Goal: Task Accomplishment & Management: Complete application form

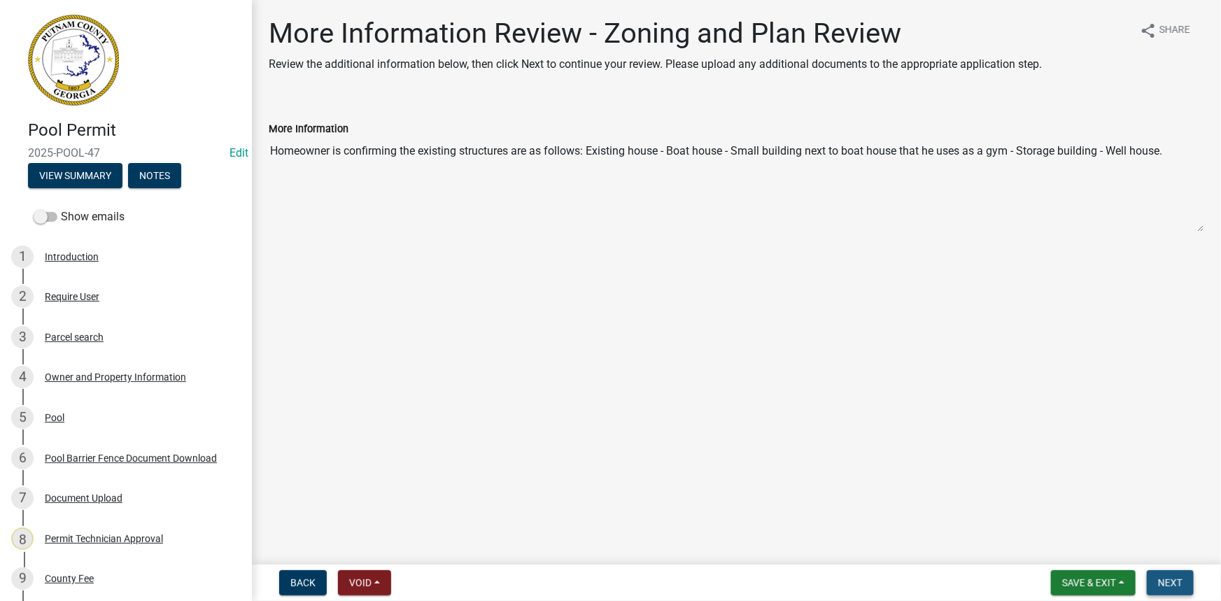
click at [1163, 581] on span "Next" at bounding box center [1170, 582] width 24 height 11
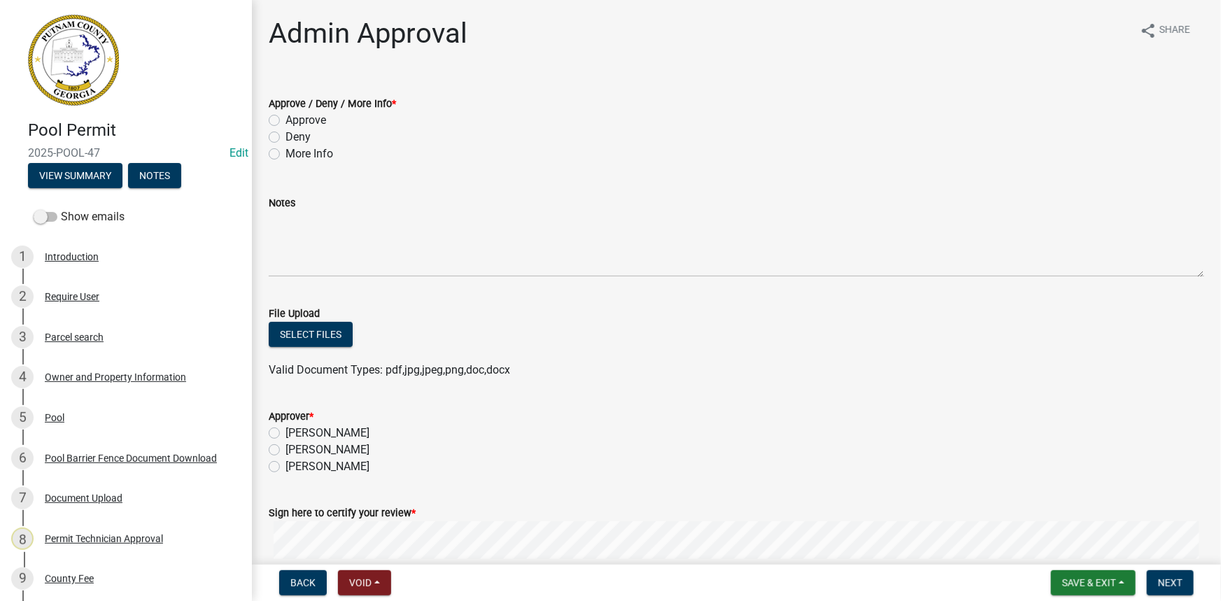
click at [321, 157] on label "More Info" at bounding box center [310, 154] width 48 height 17
click at [295, 155] on input "More Info" at bounding box center [290, 150] width 9 height 9
radio input "true"
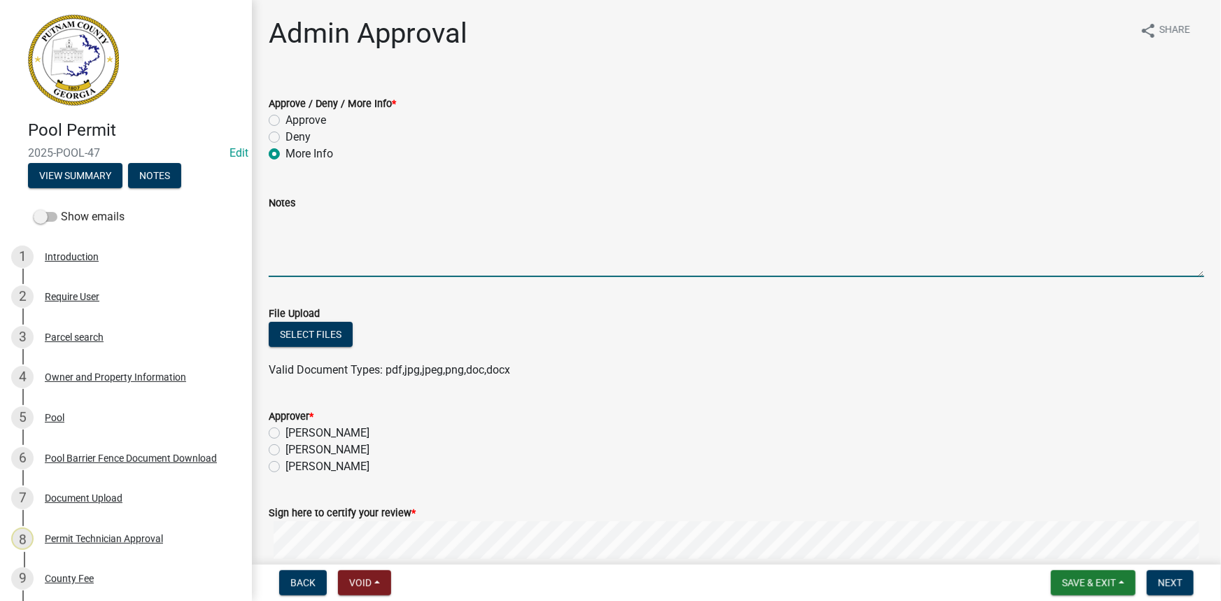
click at [353, 248] on textarea "Notes" at bounding box center [737, 244] width 936 height 66
drag, startPoint x: 290, startPoint y: 223, endPoint x: 252, endPoint y: 219, distance: 38.0
click at [252, 219] on div "Admin Approval share Share Approve / Deny / More Info * Approve Deny More Info …" at bounding box center [736, 348] width 969 height 662
click at [567, 220] on textarea "Section 66-85(k) of the Putnam County Code of Ordinances, this has the maximum …" at bounding box center [737, 244] width 936 height 66
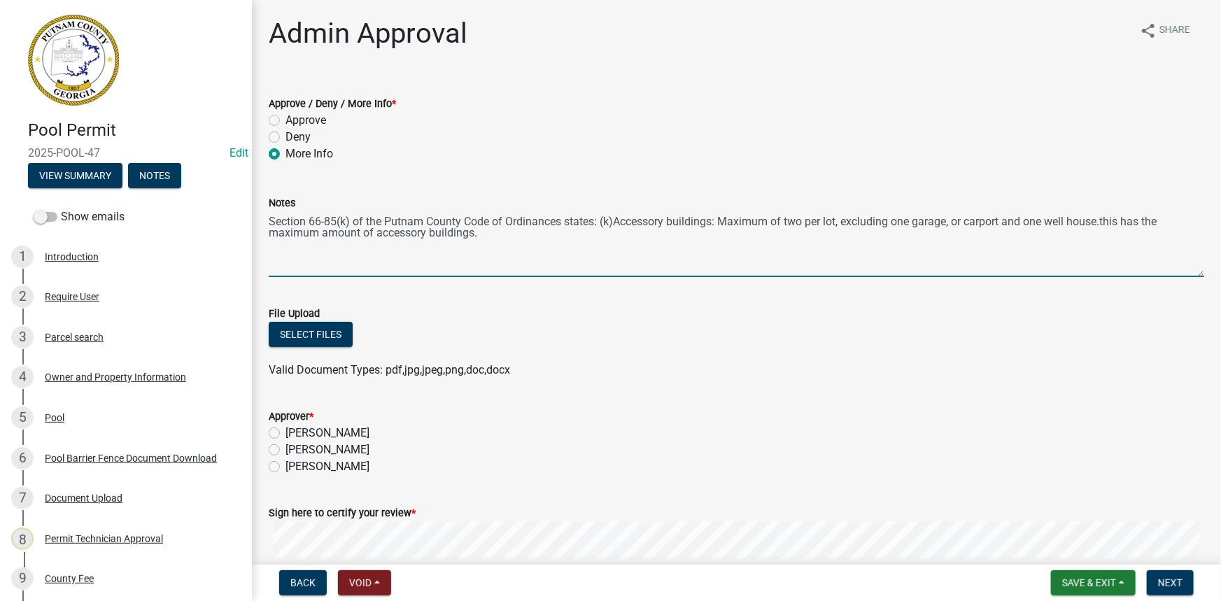
click at [1109, 221] on textarea "Section 66-85(k) of the Putnam County Code of Ordinances states: (k)Accessory b…" at bounding box center [737, 244] width 936 height 66
click at [1131, 220] on textarea "Section 66-85(k) of the Putnam County Code of Ordinances states: (k)Accessory b…" at bounding box center [737, 244] width 936 height 66
click at [588, 230] on textarea "Section 66-85(k) of the Putnam County Code of Ordinances states: (k)Accessory b…" at bounding box center [737, 244] width 936 height 66
click at [847, 234] on textarea "Section 66-85(k) of the Putnam County Code of Ordinances states: (k)Accessory b…" at bounding box center [737, 244] width 936 height 66
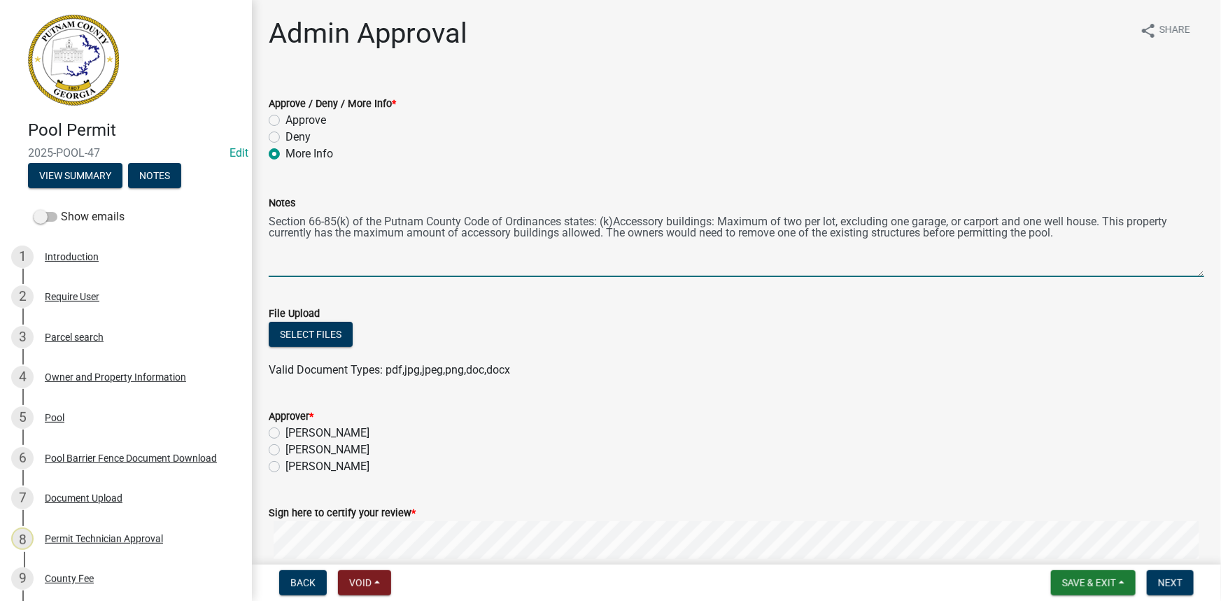
type textarea "Section 66-85(k) of the Putnam County Code of Ordinances states: (k)Accessory b…"
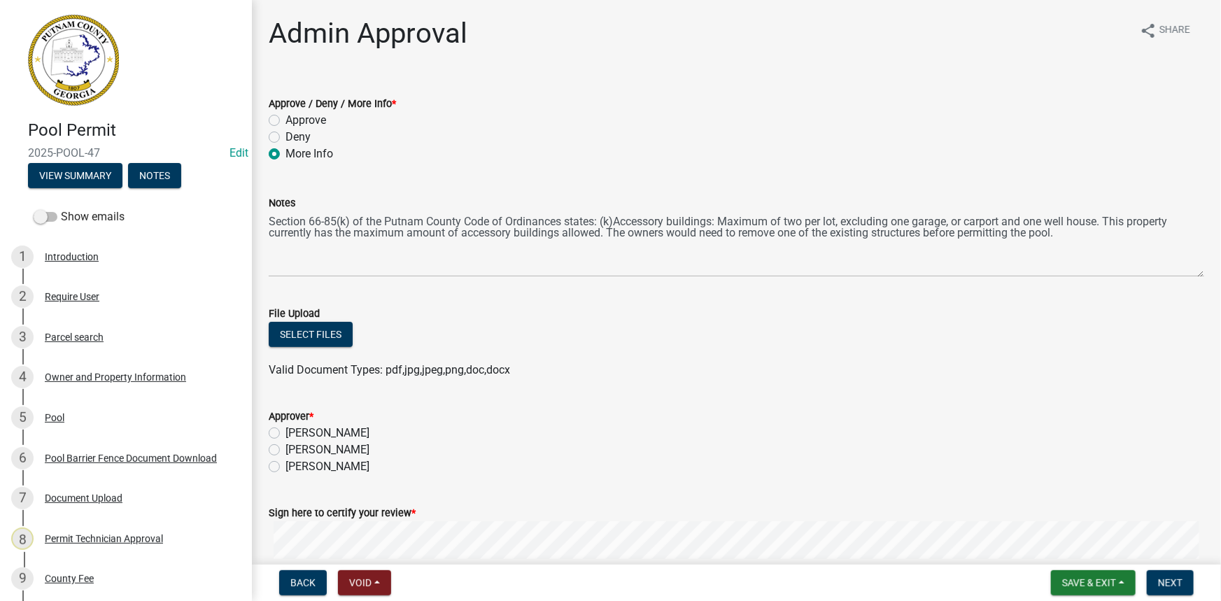
click at [349, 452] on label "Courtney Andrews" at bounding box center [328, 450] width 84 height 17
click at [295, 451] on input "Courtney Andrews" at bounding box center [290, 446] width 9 height 9
radio input "true"
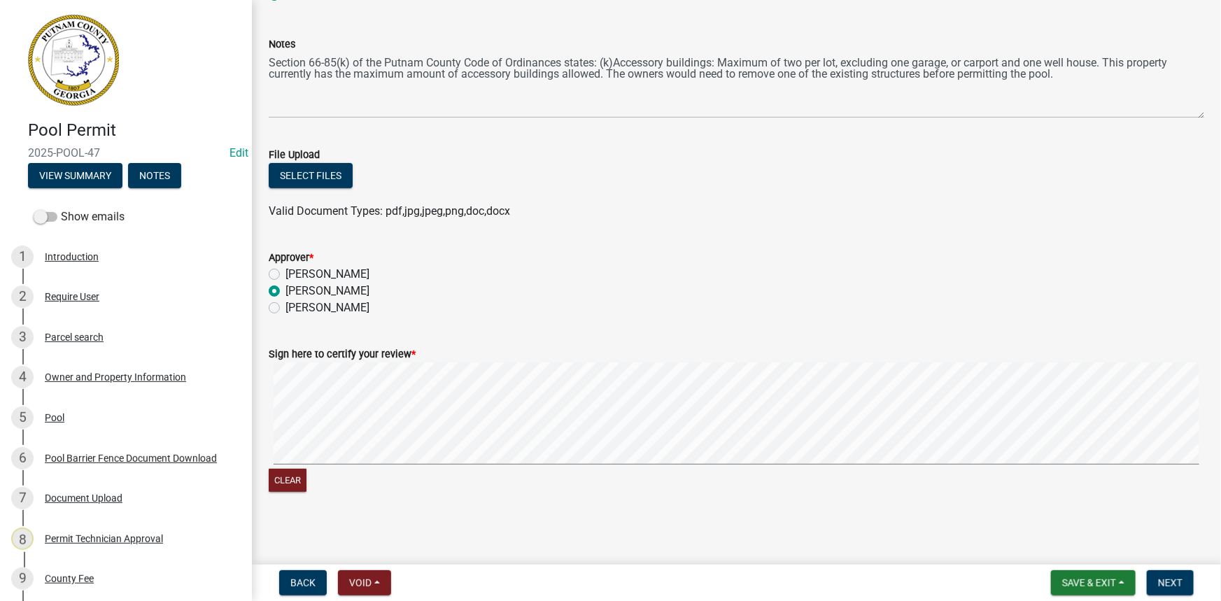
scroll to position [161, 0]
click at [1158, 590] on button "Next" at bounding box center [1170, 582] width 47 height 25
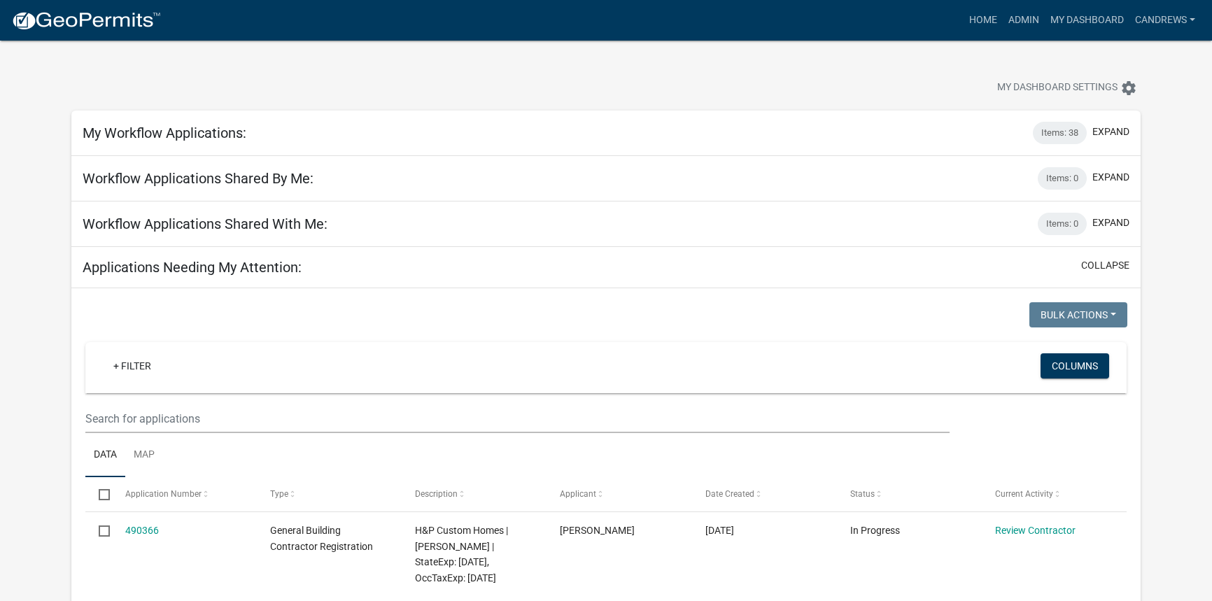
select select "2: 50"
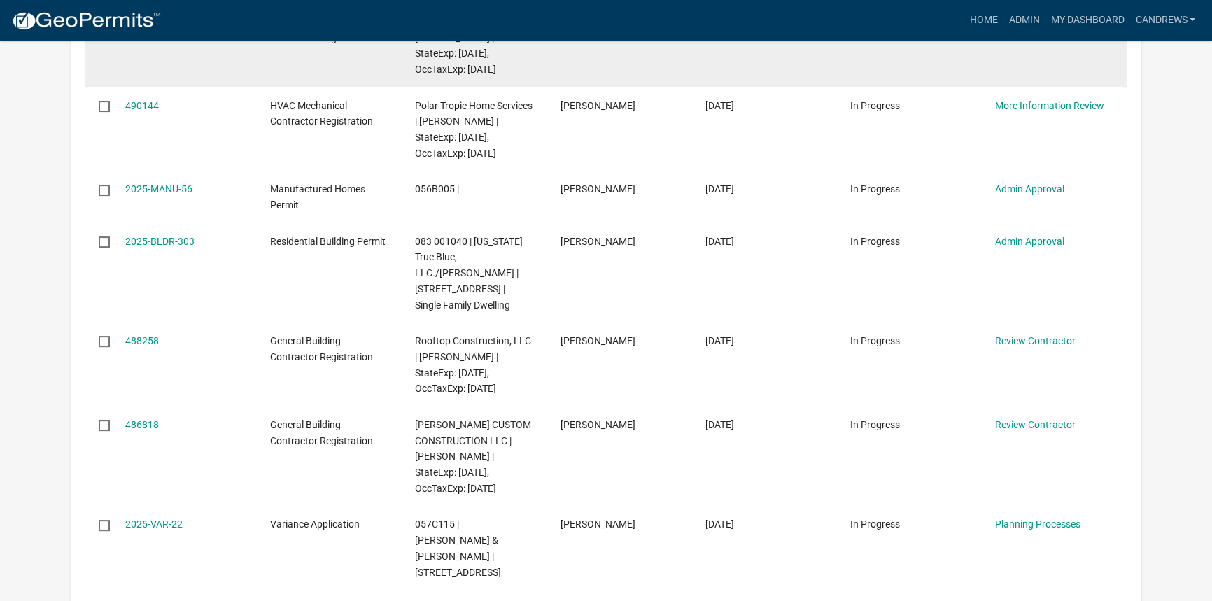
scroll to position [509, 0]
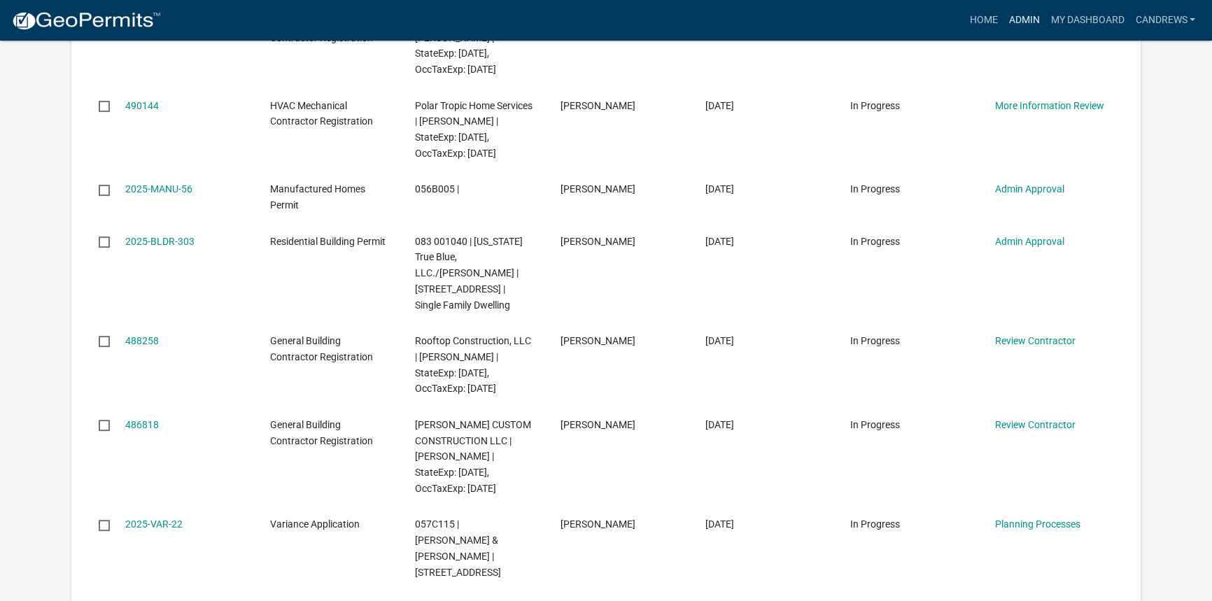
click at [1017, 29] on link "Admin" at bounding box center [1024, 20] width 42 height 27
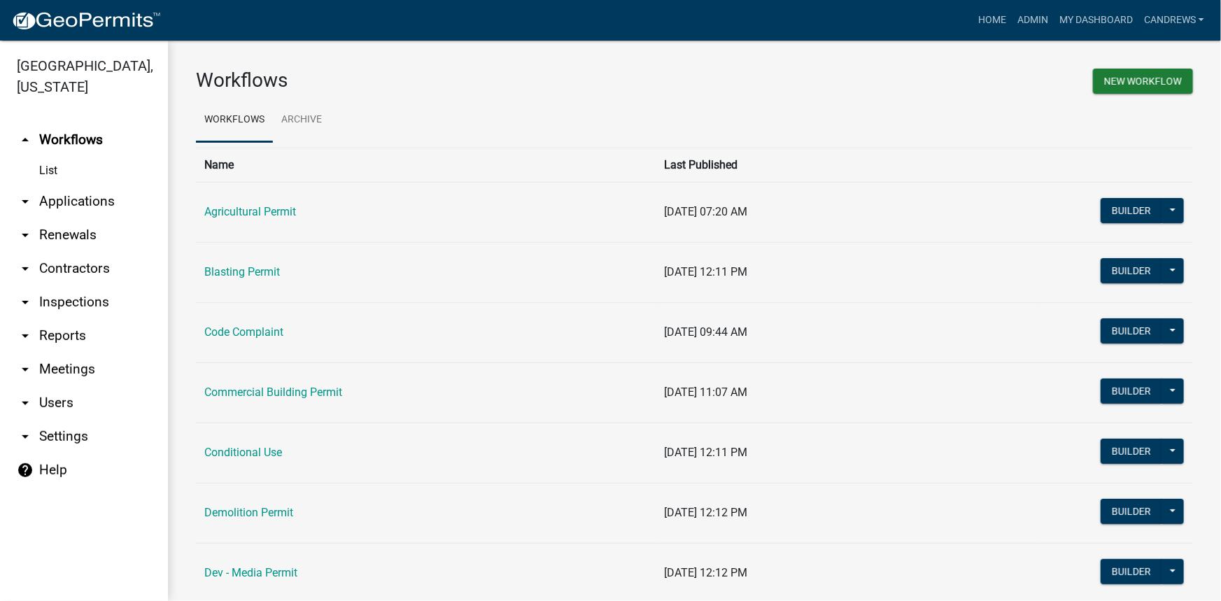
click at [97, 202] on link "arrow_drop_down Applications" at bounding box center [84, 202] width 168 height 34
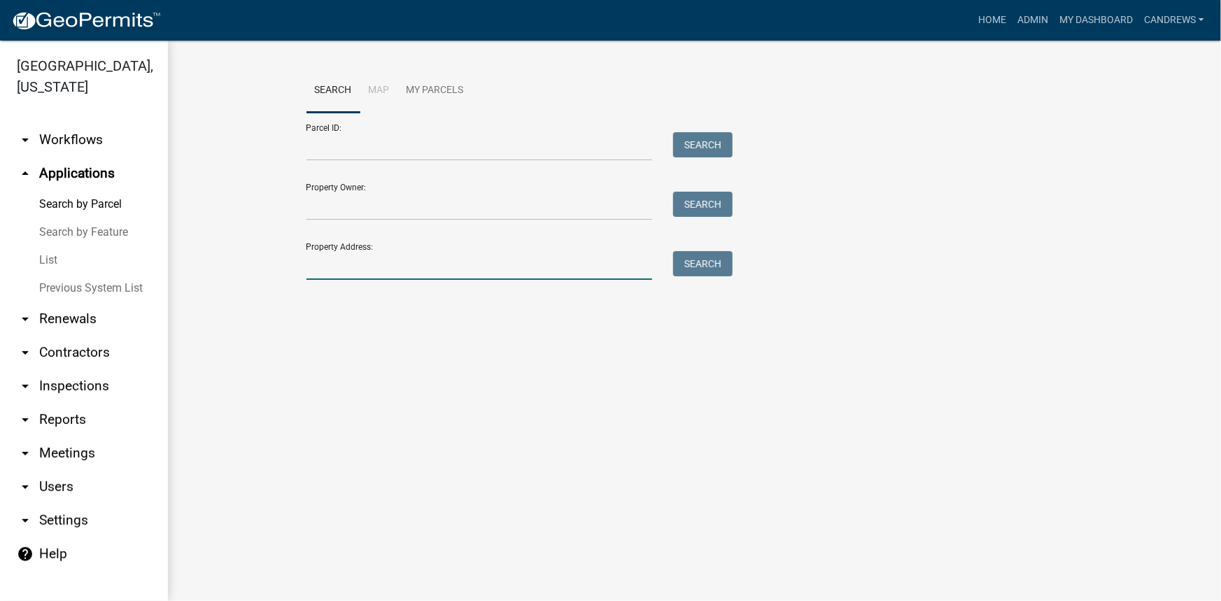
click at [363, 263] on input "Property Address:" at bounding box center [480, 265] width 346 height 29
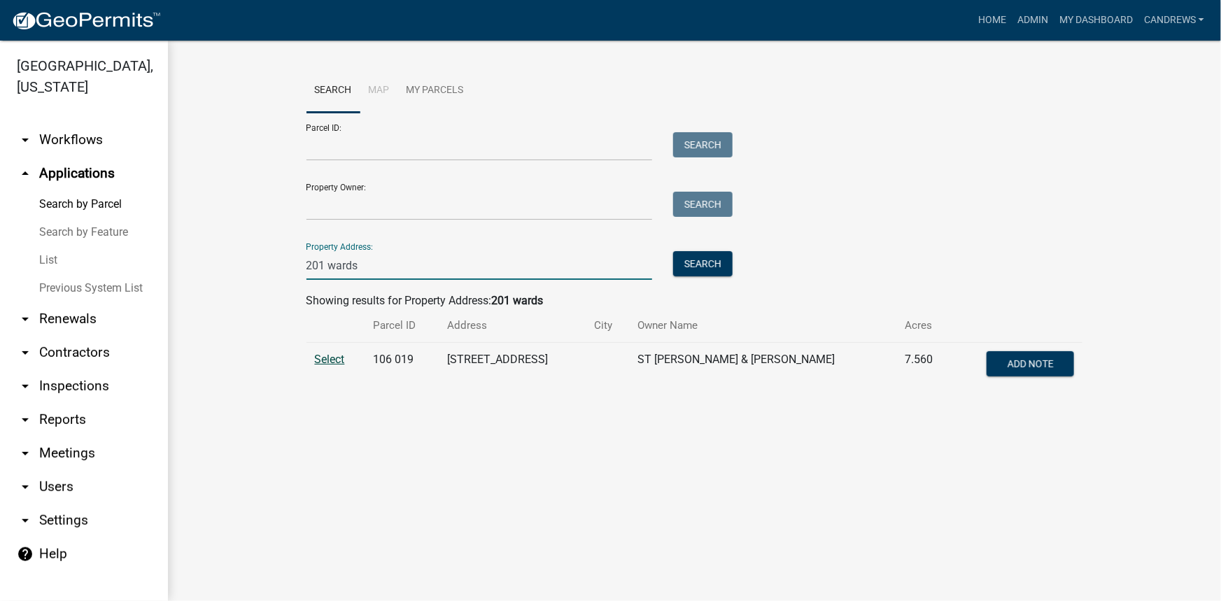
click at [320, 353] on span "Select" at bounding box center [330, 359] width 30 height 13
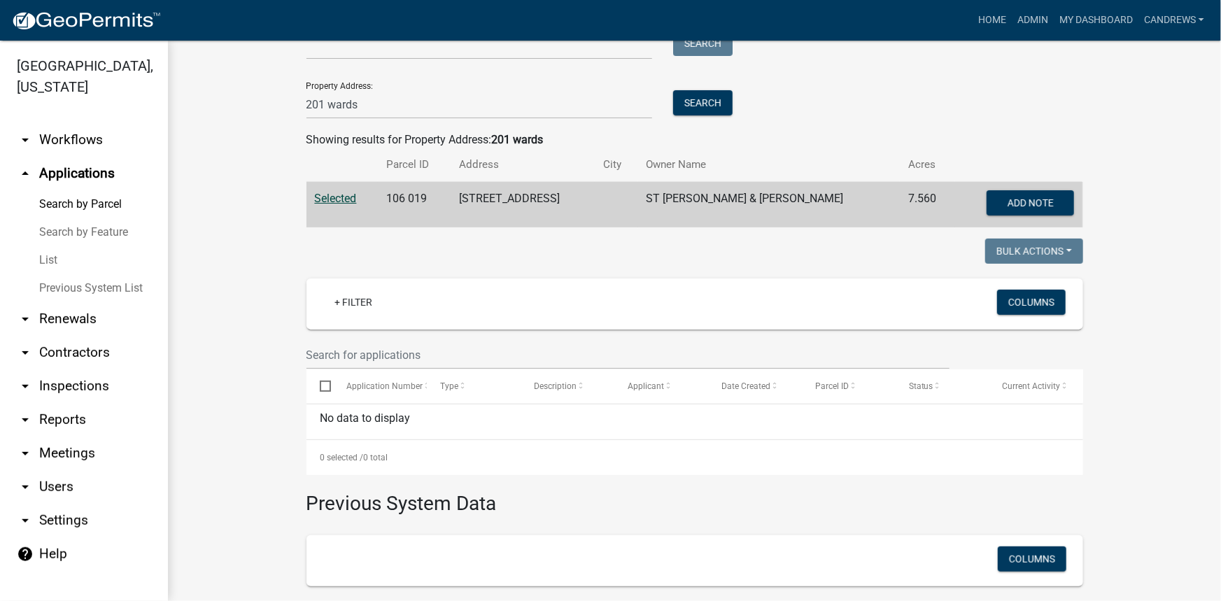
scroll to position [127, 0]
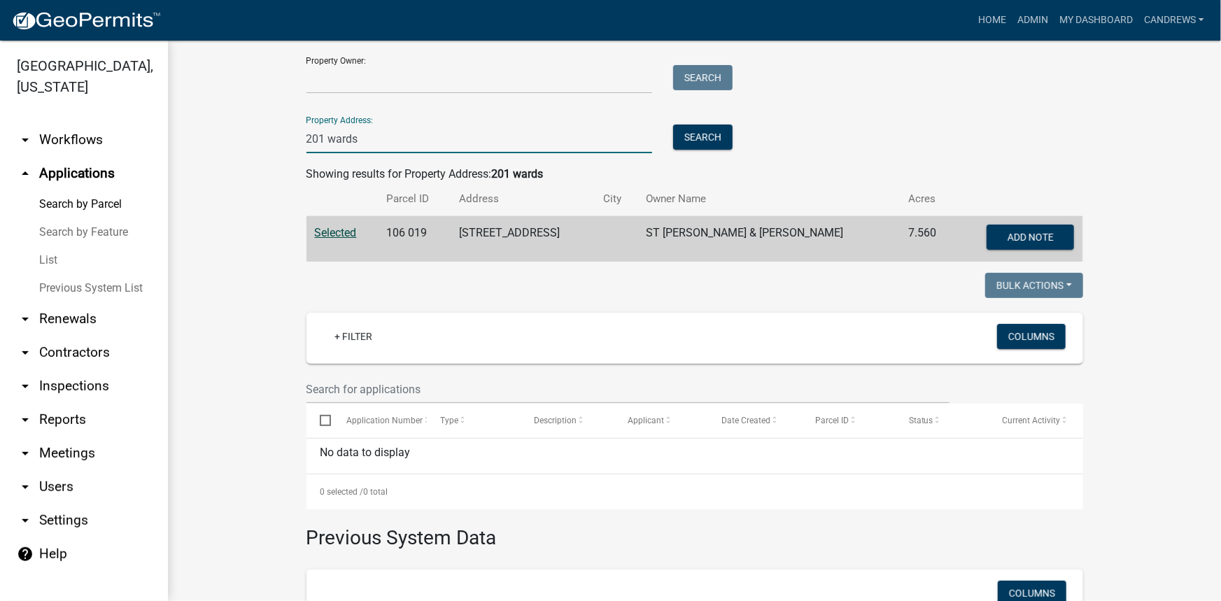
drag, startPoint x: 363, startPoint y: 137, endPoint x: 179, endPoint y: 140, distance: 184.1
click at [179, 140] on div "Search Map My Parcels Parcel ID: Search Property Owner: Search Property Address…" at bounding box center [694, 354] width 1053 height 880
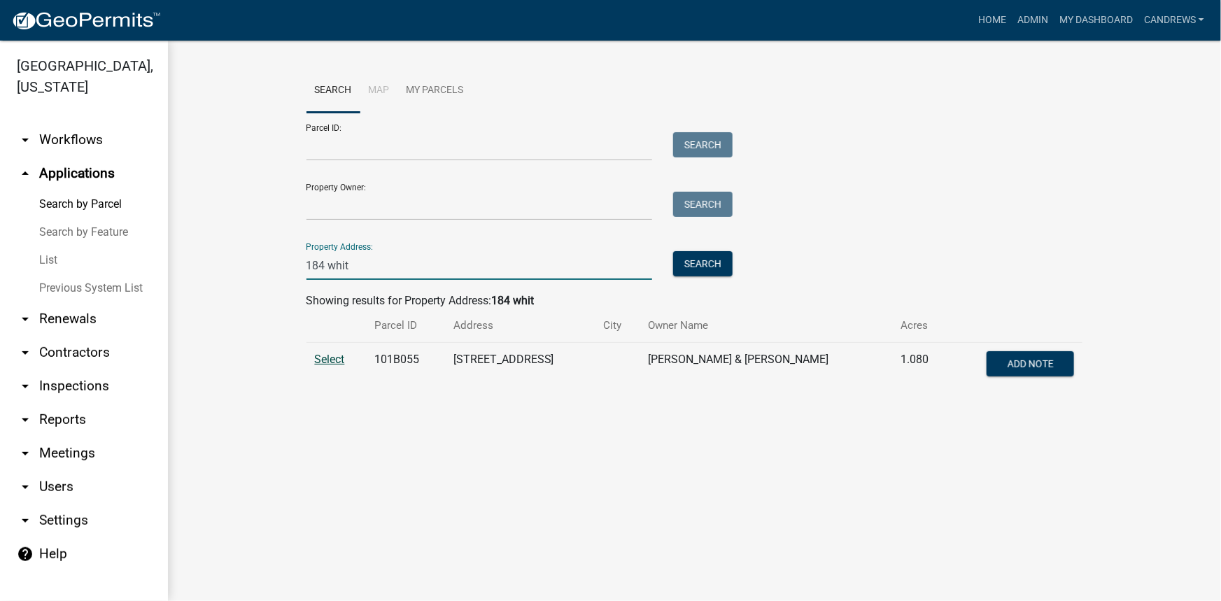
type input "184 whit"
click at [342, 355] on span "Select" at bounding box center [330, 359] width 30 height 13
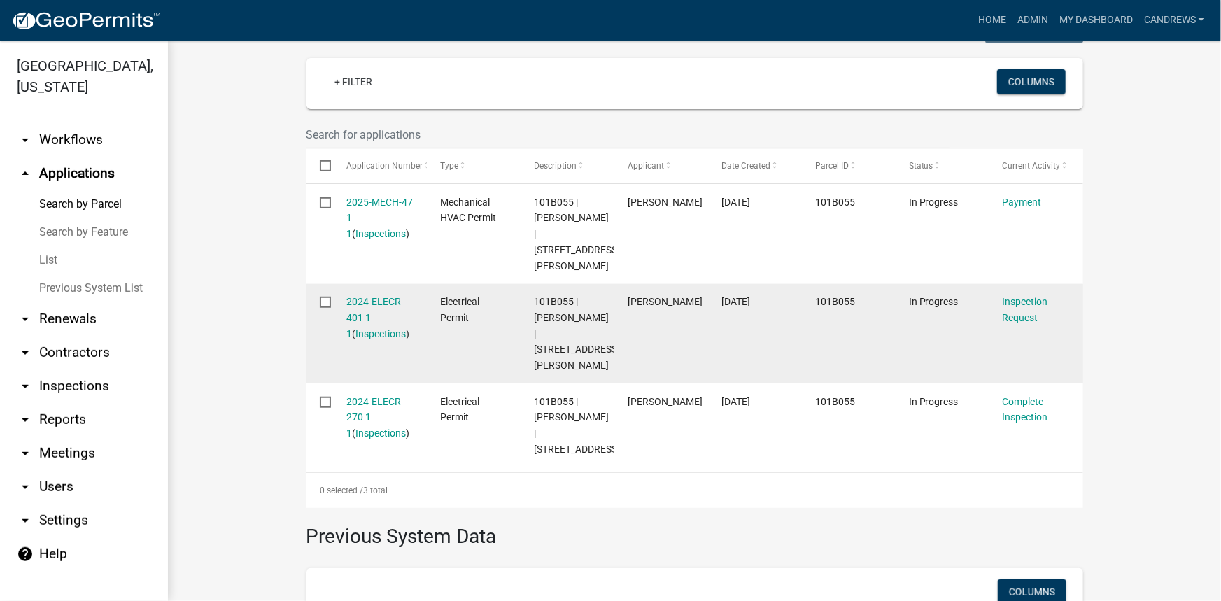
scroll to position [318, 0]
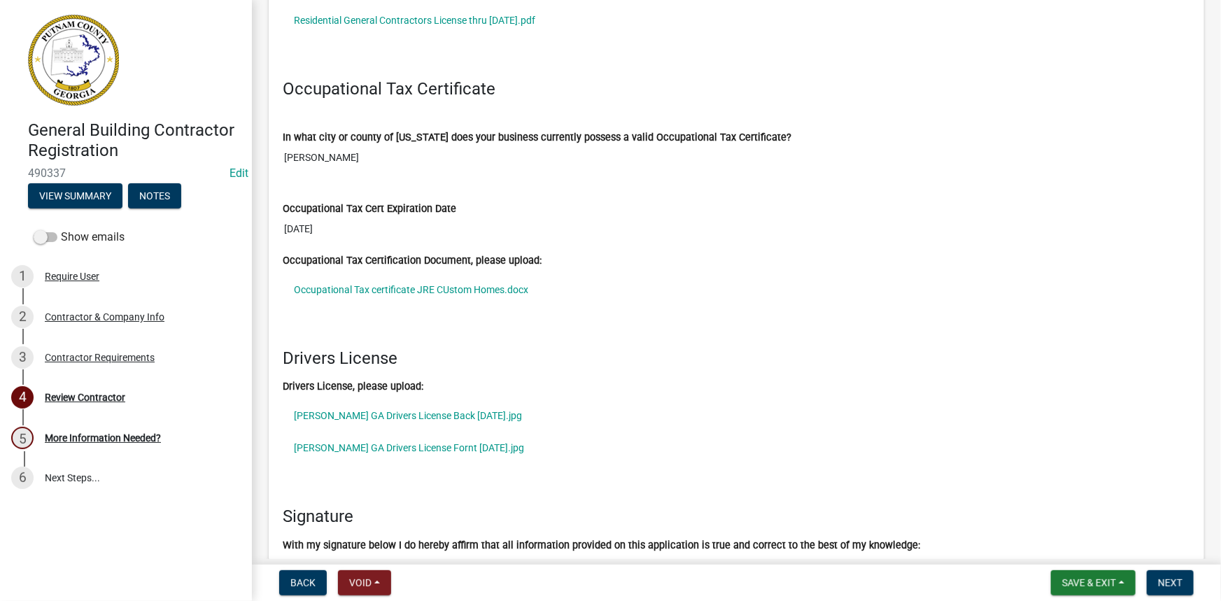
scroll to position [1400, 0]
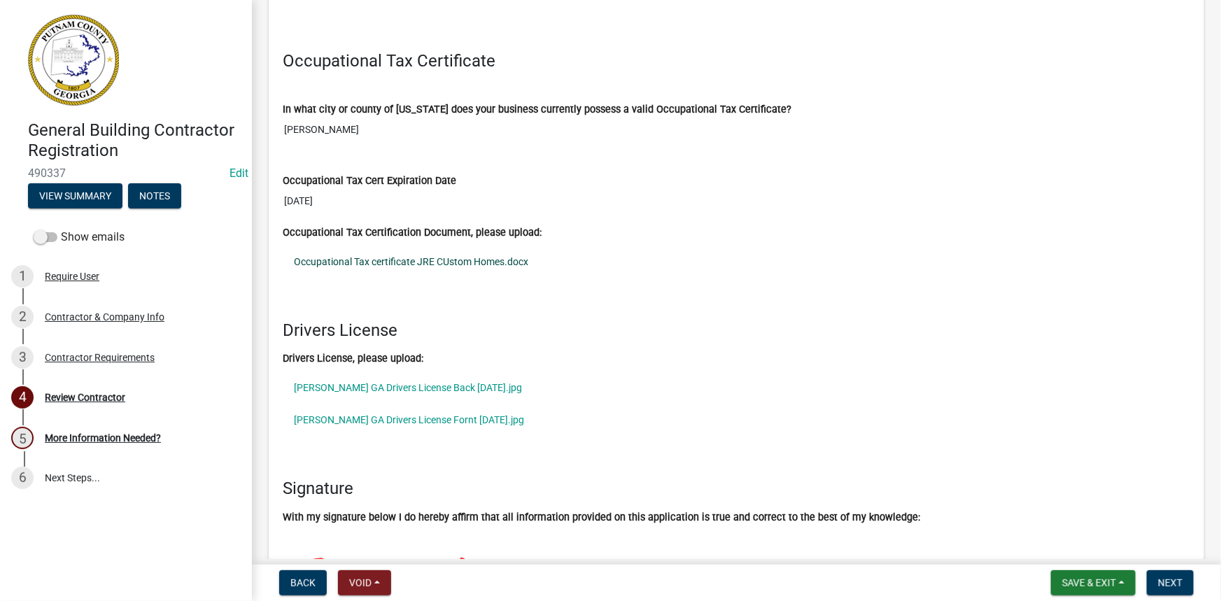
click at [409, 259] on link "Occupational Tax certificate JRE CUstom Homes.docx" at bounding box center [737, 262] width 908 height 32
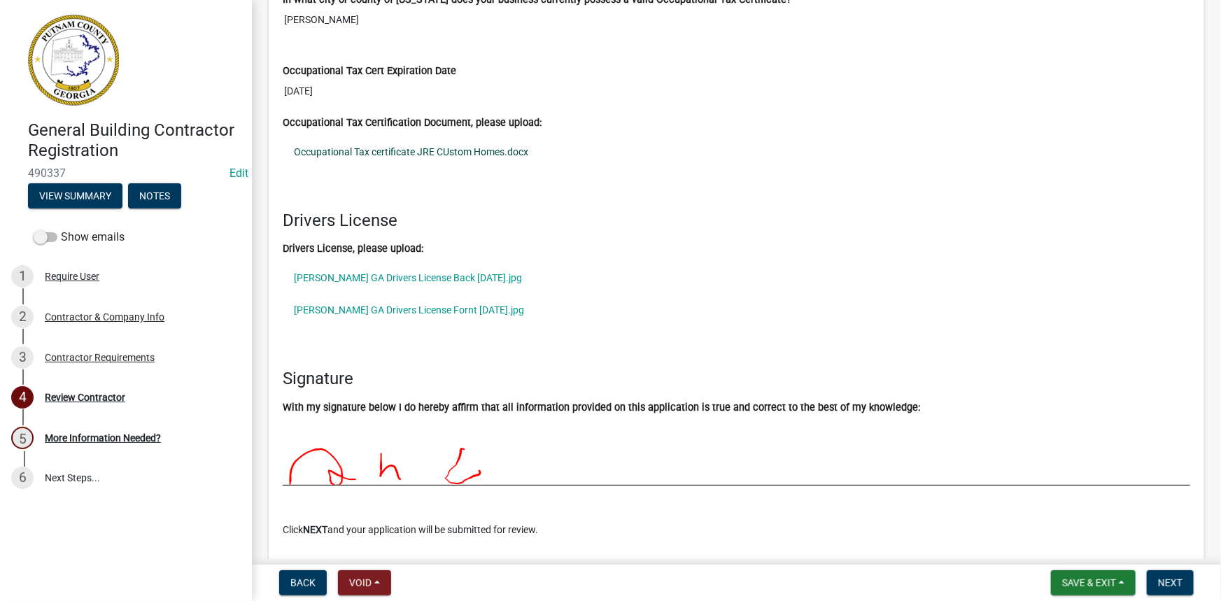
scroll to position [1527, 0]
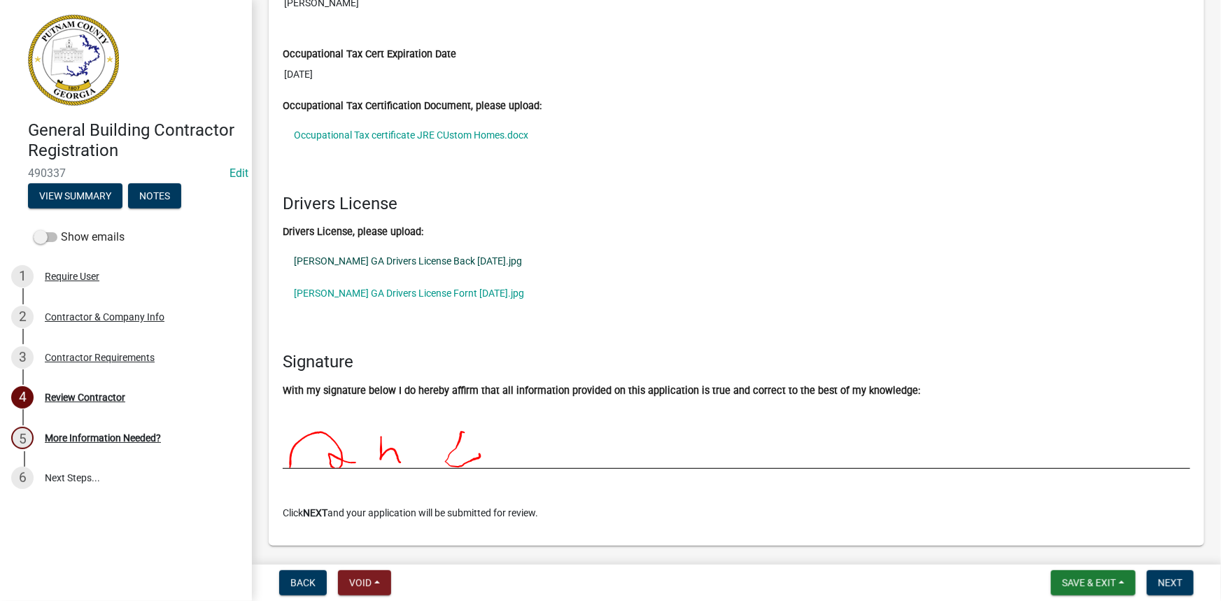
click at [363, 266] on link "JIm GA Drivers License Back 10-13-25.jpg" at bounding box center [737, 261] width 908 height 32
click at [399, 277] on link "JIm GA Drivers License Fornt 10-13-25.jpg" at bounding box center [737, 293] width 908 height 32
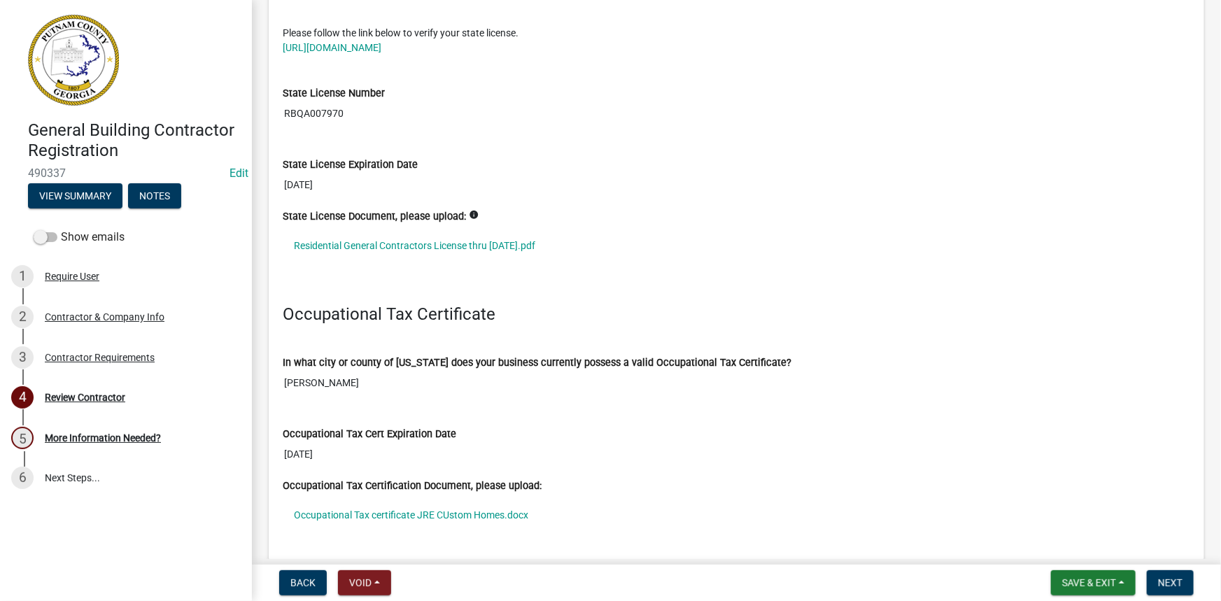
scroll to position [1145, 0]
click at [434, 245] on link "Residential General Contractors License thru 6-30-26.pdf" at bounding box center [737, 247] width 908 height 32
click at [99, 209] on div "General Building Contractor Registration 490337 Edit View Summary Notes" at bounding box center [126, 160] width 230 height 103
click at [100, 196] on button "View Summary" at bounding box center [75, 195] width 94 height 25
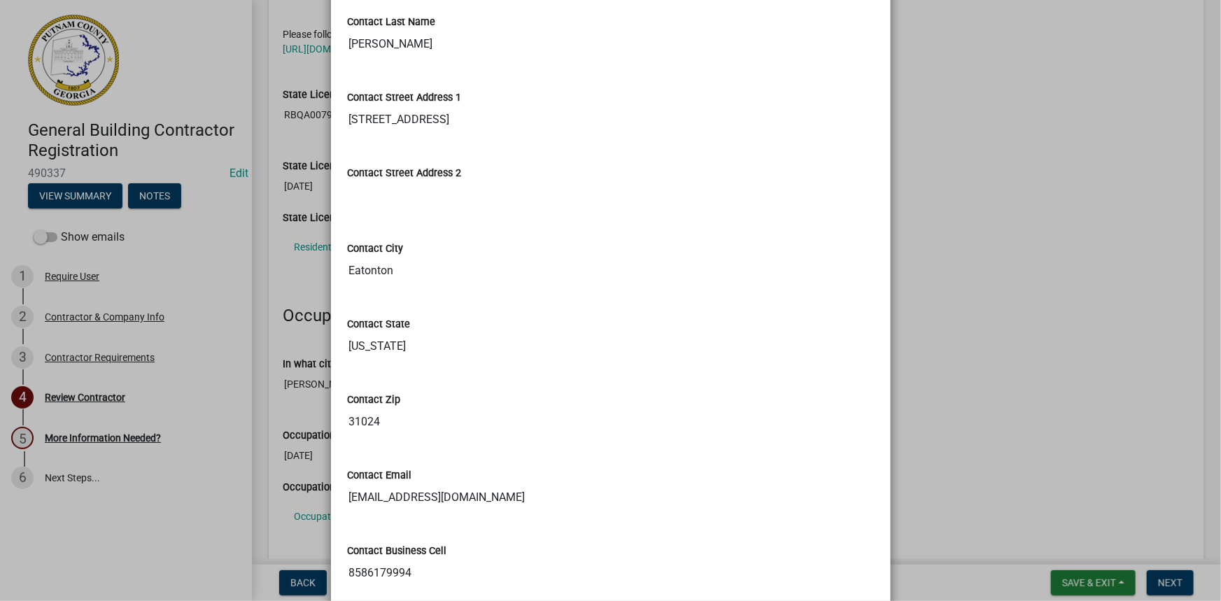
scroll to position [445, 0]
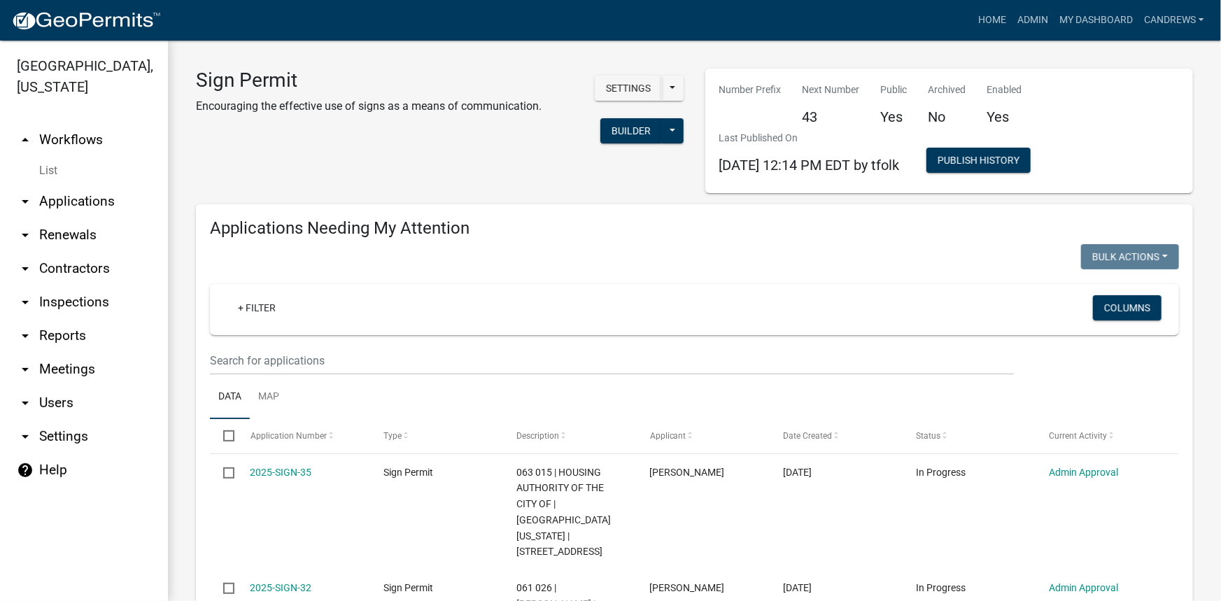
scroll to position [568, 0]
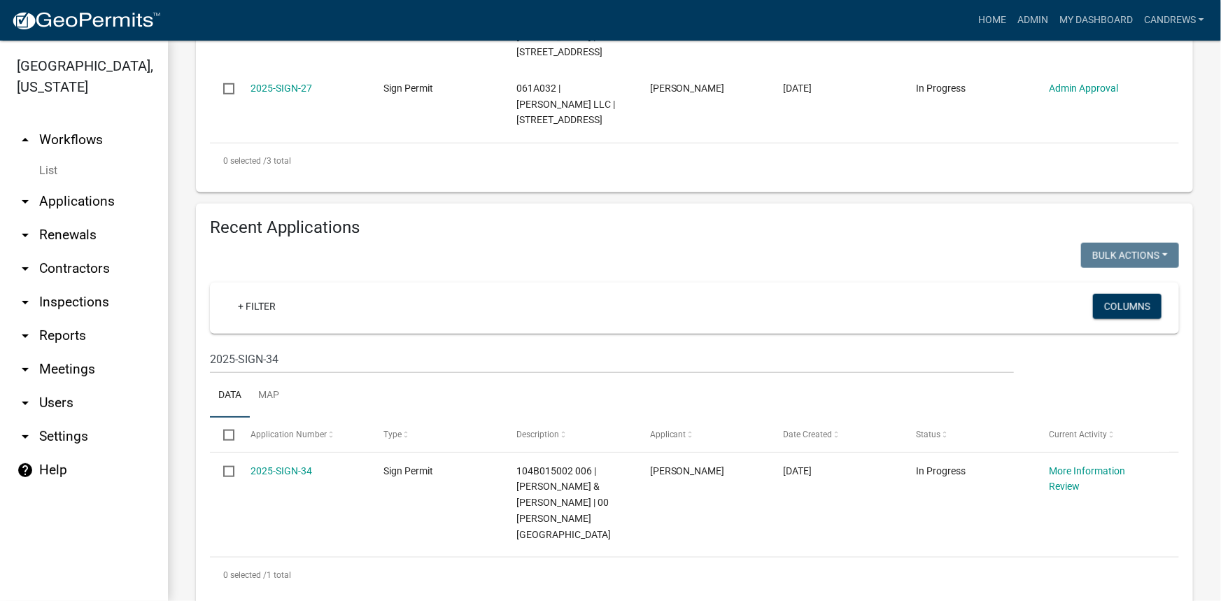
click at [87, 208] on link "arrow_drop_down Applications" at bounding box center [84, 202] width 168 height 34
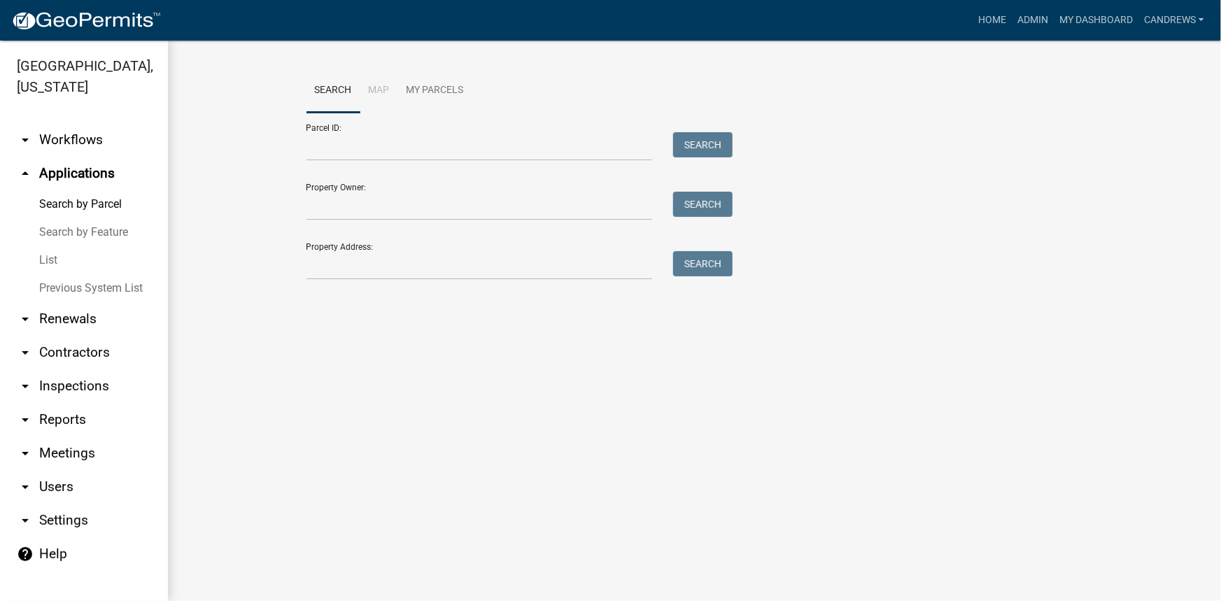
click at [87, 140] on link "arrow_drop_down Workflows" at bounding box center [84, 140] width 168 height 34
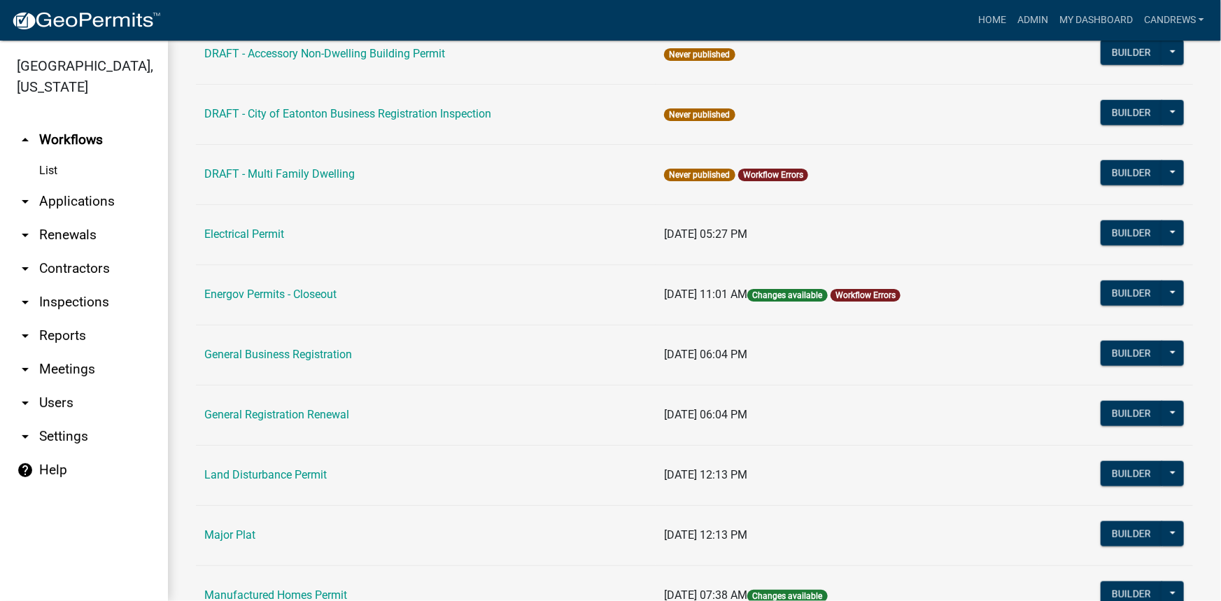
scroll to position [827, 0]
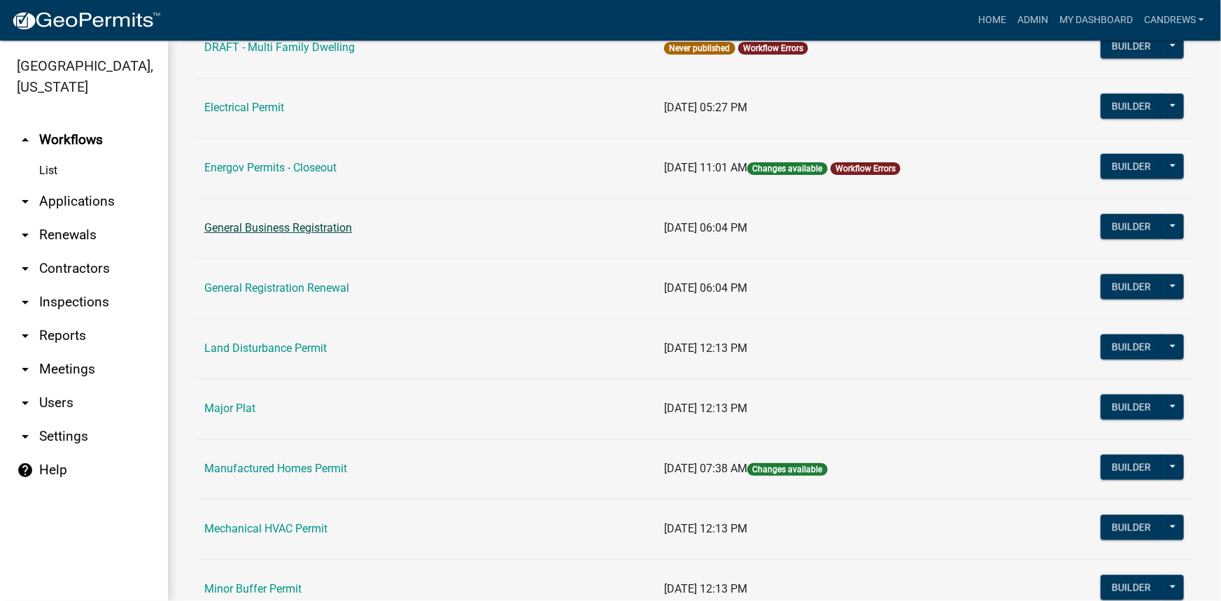
click at [298, 221] on link "General Business Registration" at bounding box center [278, 227] width 148 height 13
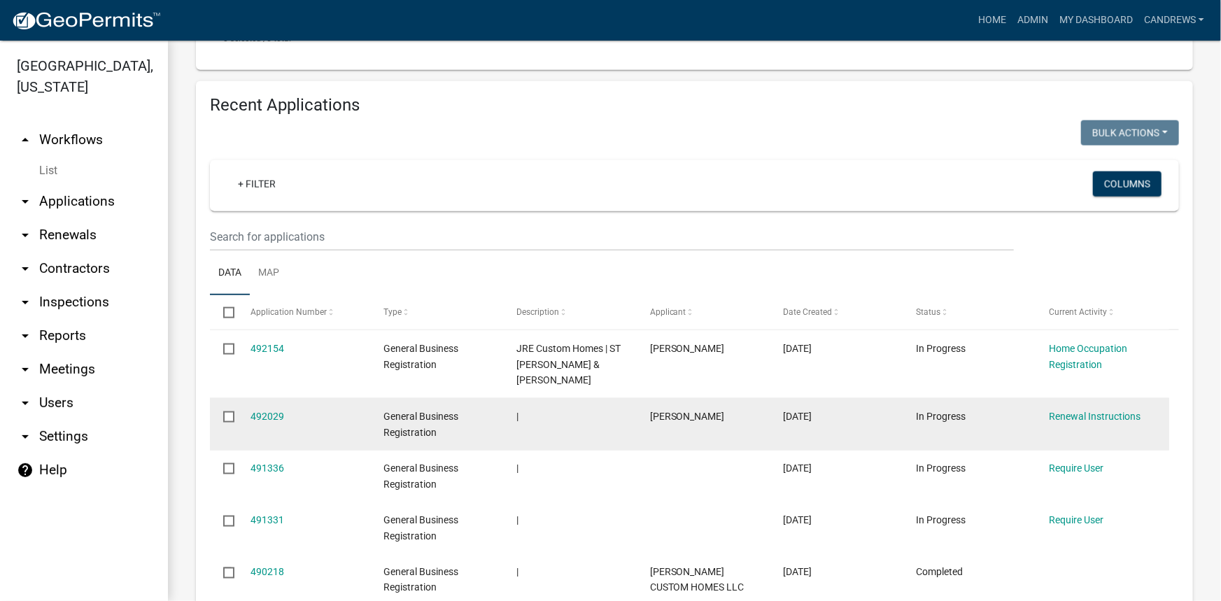
scroll to position [827, 0]
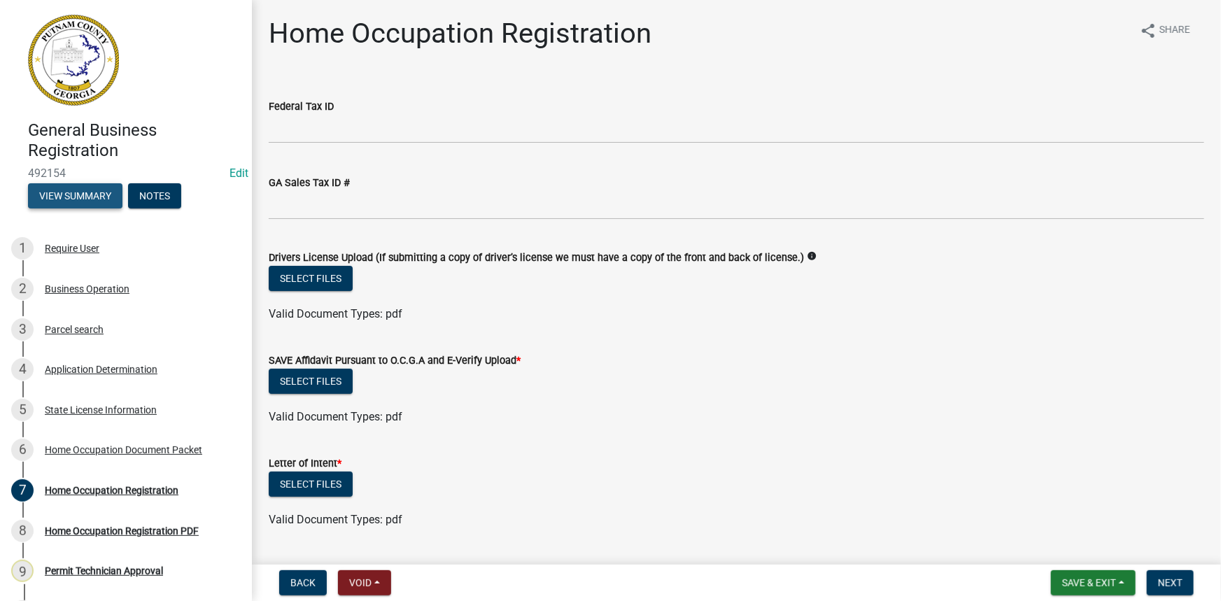
click at [97, 193] on button "View Summary" at bounding box center [75, 195] width 94 height 25
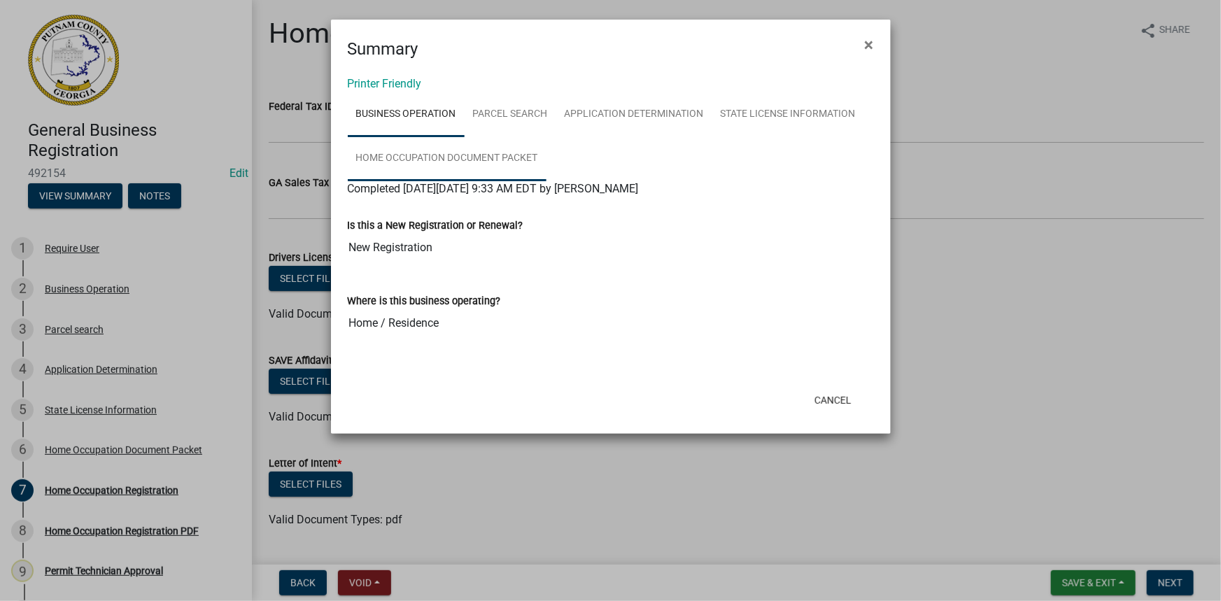
click at [508, 154] on link "Home Occupation Document Packet" at bounding box center [447, 158] width 199 height 45
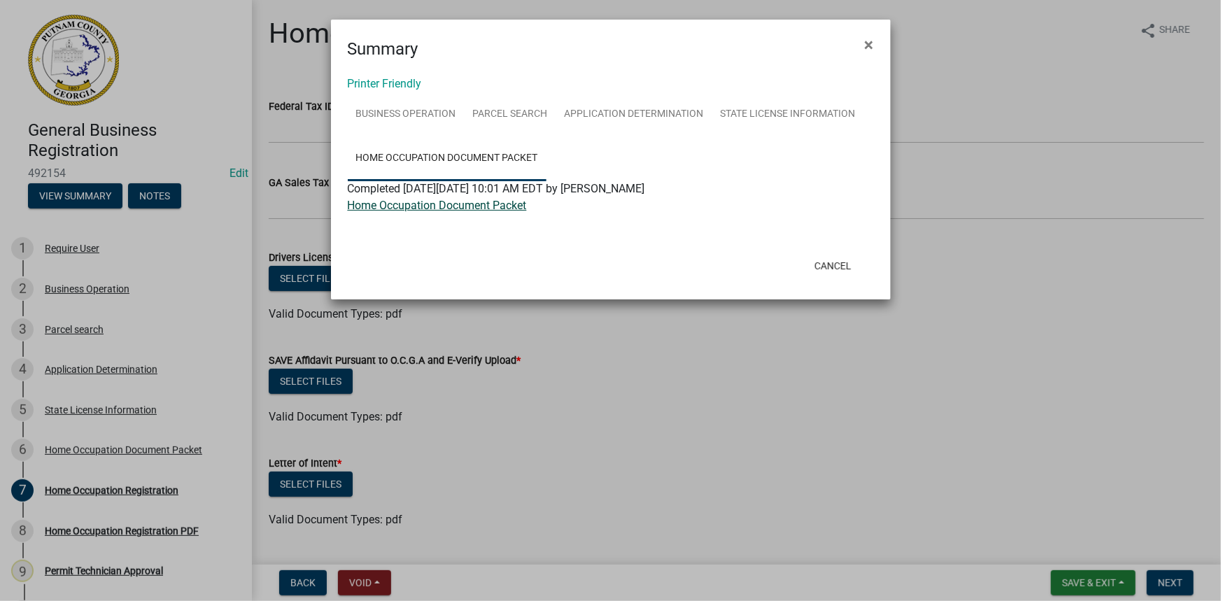
click at [495, 206] on link "Home Occupation Document Packet" at bounding box center [437, 205] width 179 height 13
click at [470, 209] on link "Home Occupation Document Packet" at bounding box center [437, 205] width 179 height 13
